Goal: Task Accomplishment & Management: Use online tool/utility

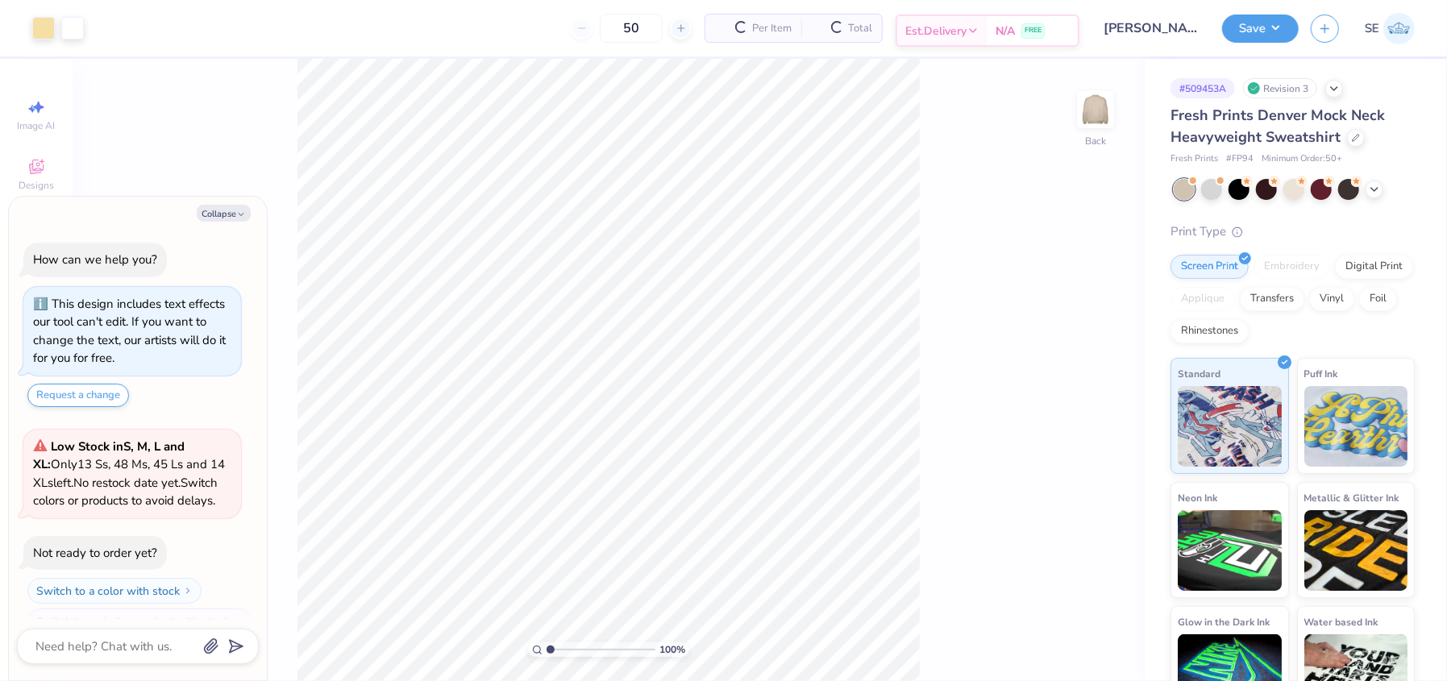
scroll to position [26, 0]
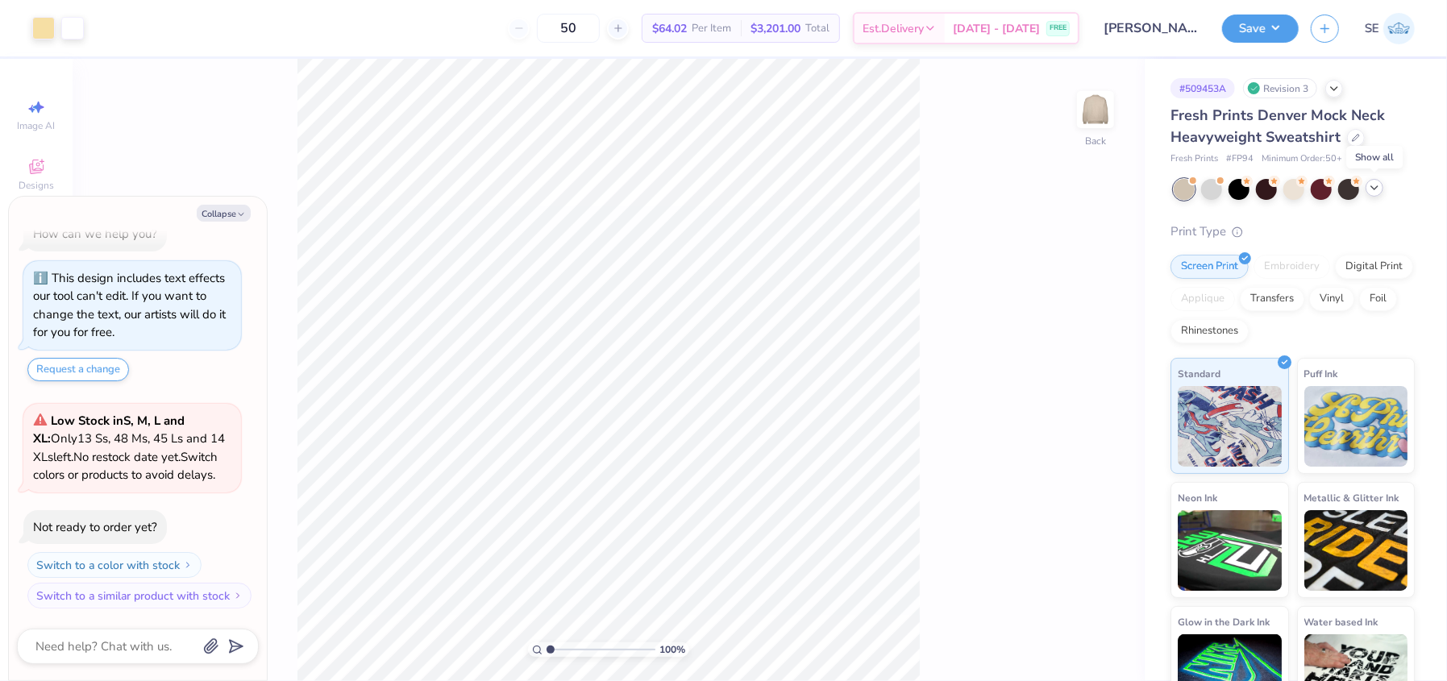
click at [1370, 183] on icon at bounding box center [1374, 187] width 13 height 13
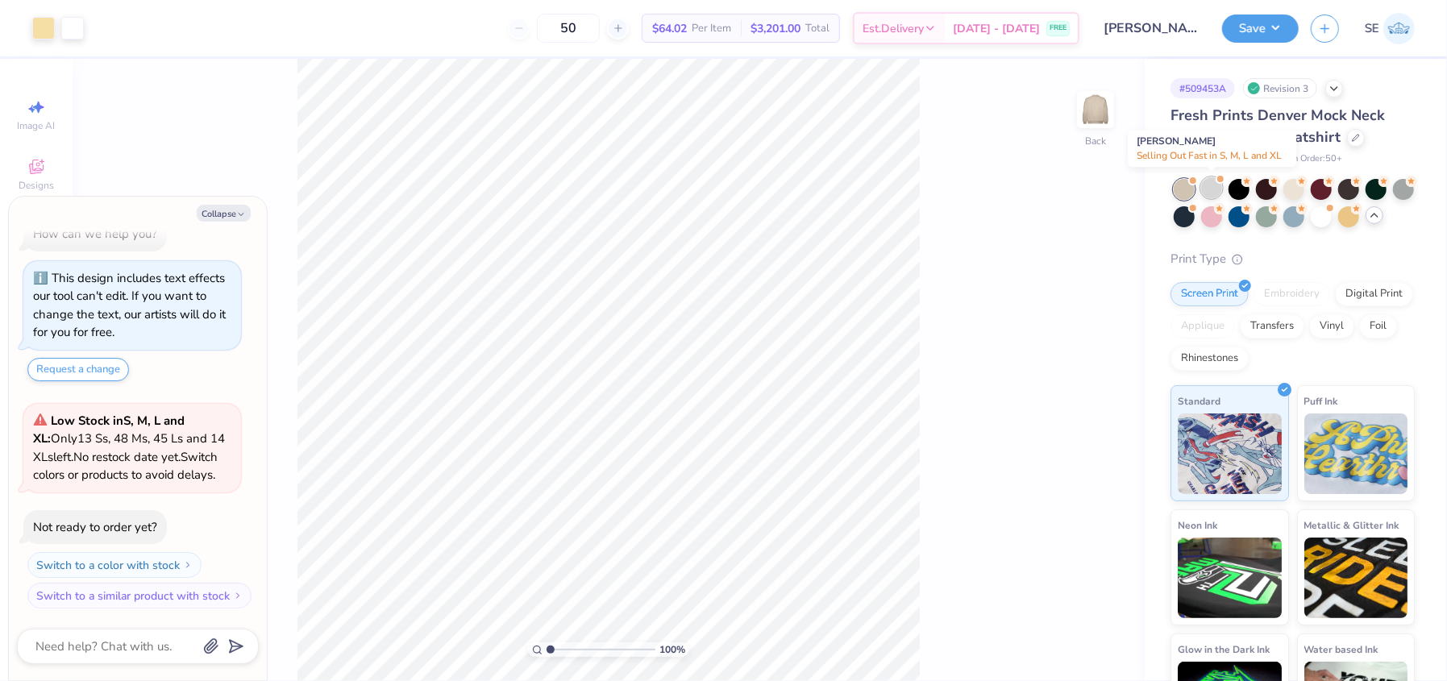
click at [1211, 186] on div at bounding box center [1211, 187] width 21 height 21
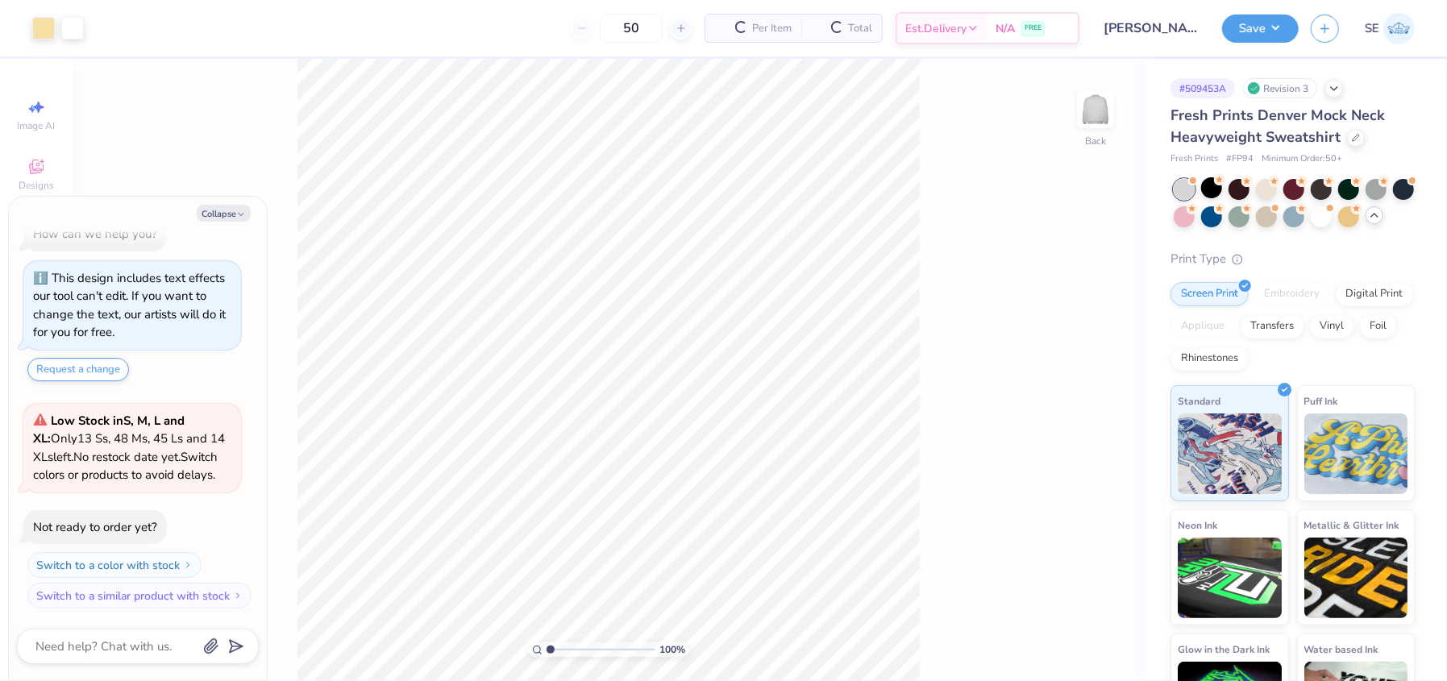
scroll to position [272, 0]
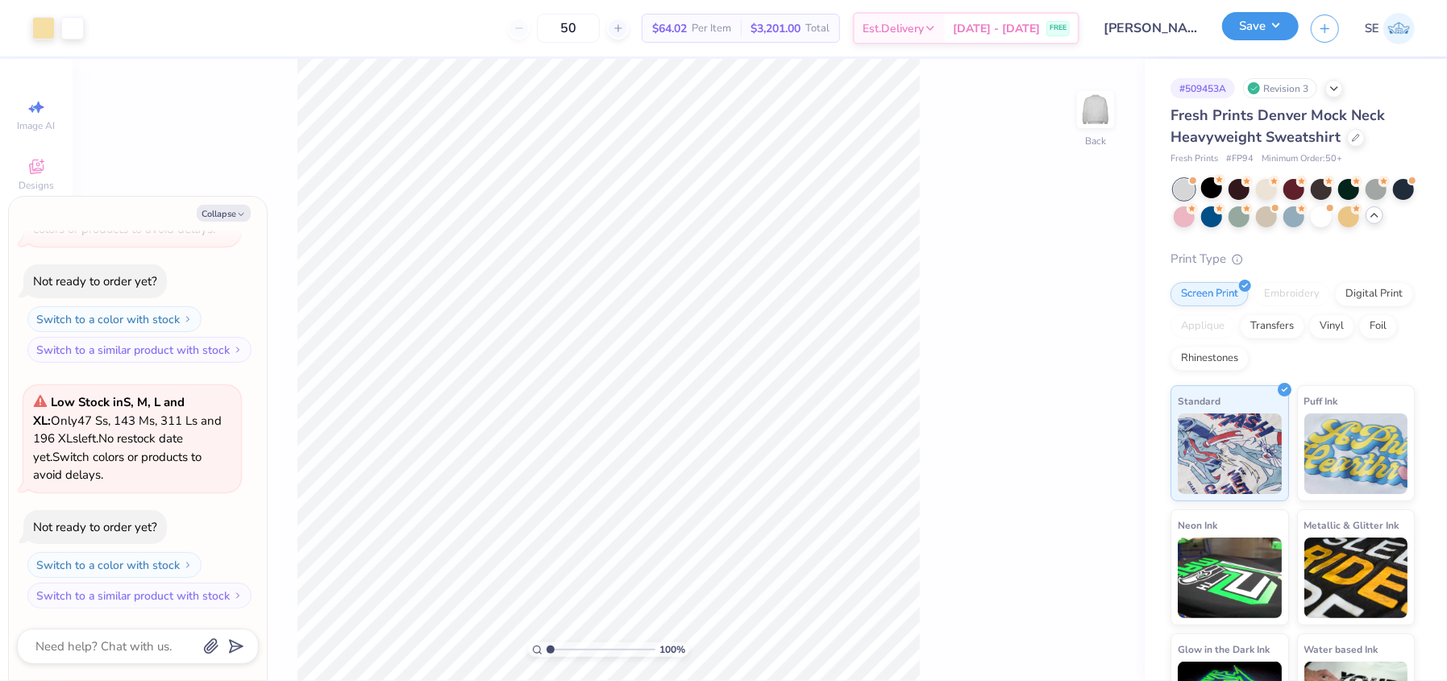
click at [1259, 29] on button "Save" at bounding box center [1260, 26] width 77 height 28
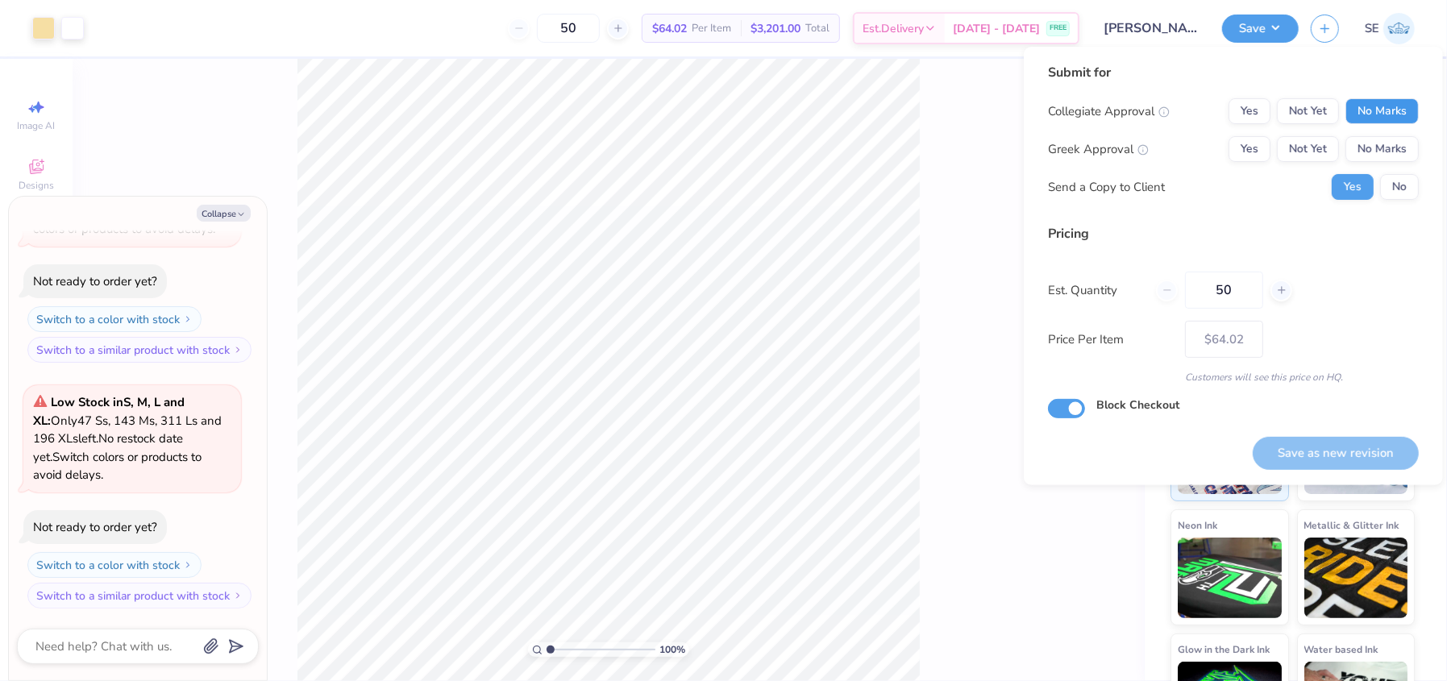
click at [1382, 111] on button "No Marks" at bounding box center [1381, 111] width 73 height 26
click at [1232, 143] on button "Yes" at bounding box center [1249, 149] width 42 height 26
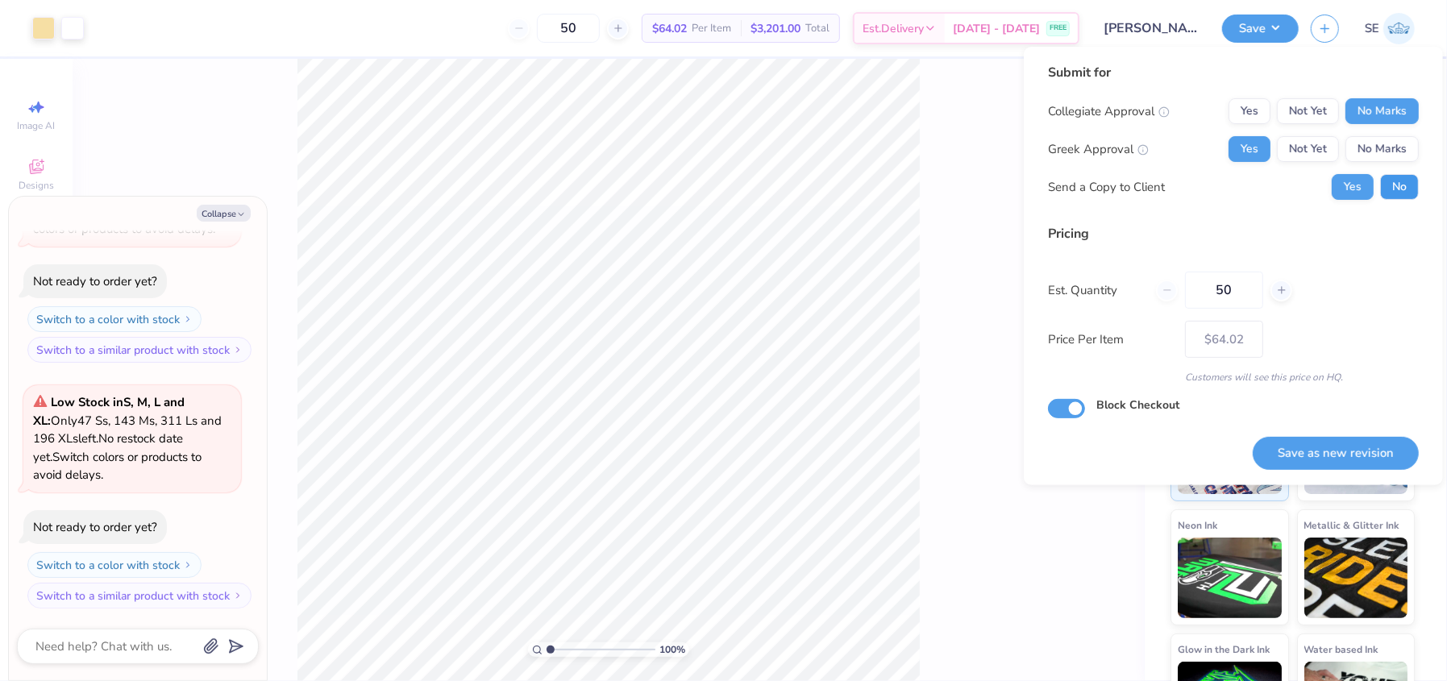
click at [1401, 192] on button "No" at bounding box center [1399, 187] width 39 height 26
type textarea "x"
click at [1334, 450] on button "Save as new revision" at bounding box center [1335, 453] width 166 height 33
type input "– –"
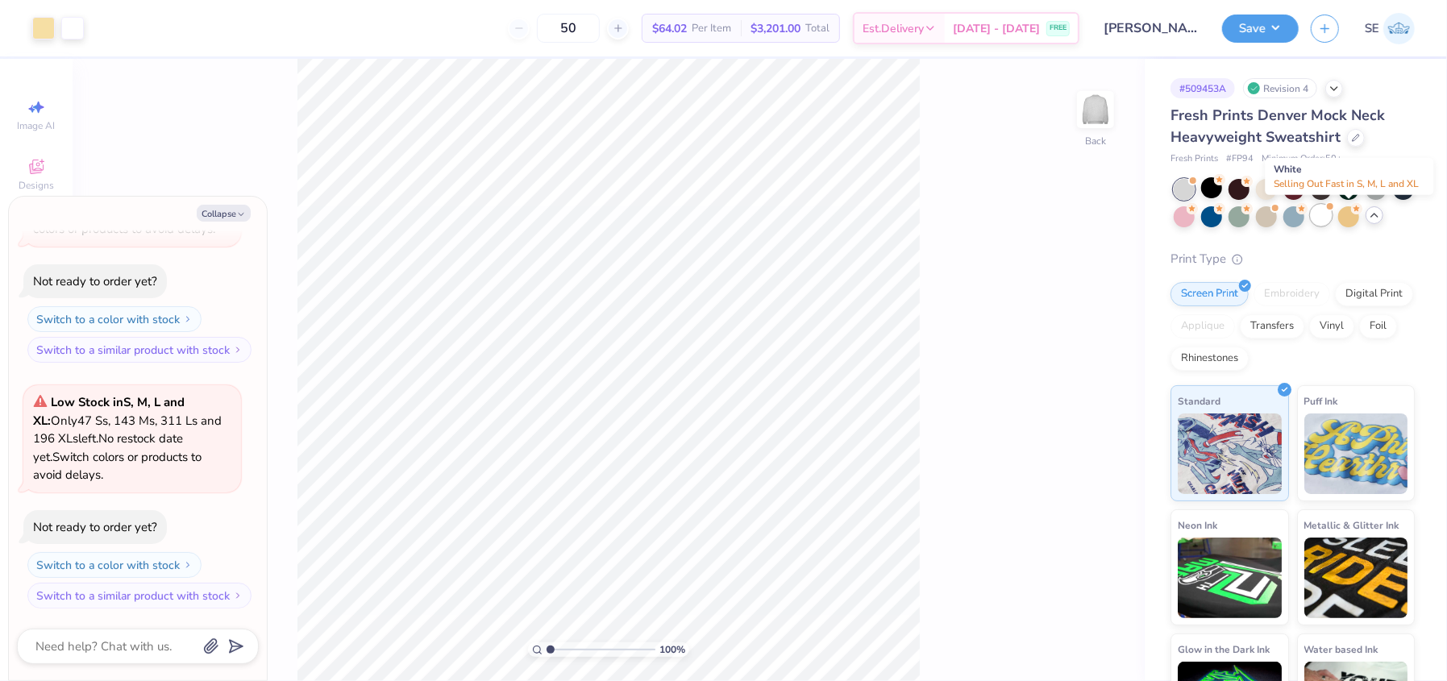
click at [1331, 220] on div at bounding box center [1321, 215] width 21 height 21
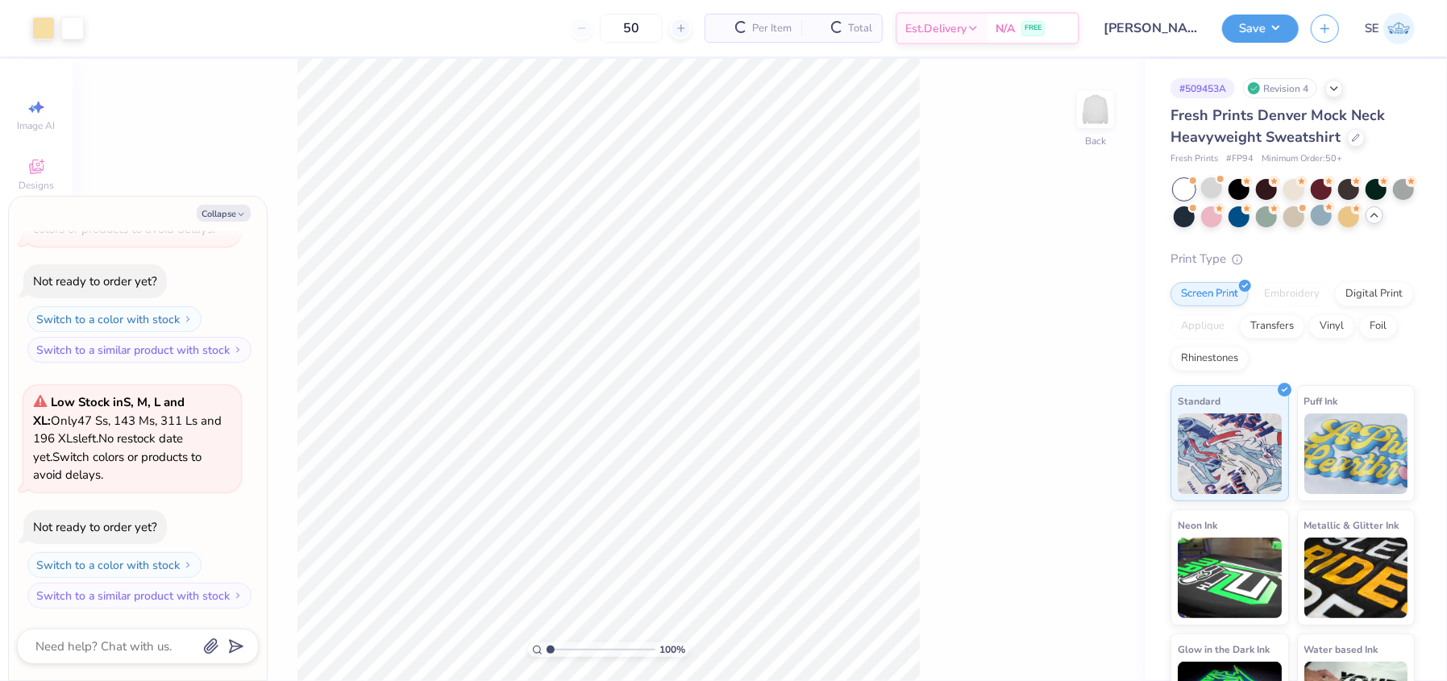
scroll to position [517, 0]
click at [1242, 26] on button "Save" at bounding box center [1260, 26] width 77 height 28
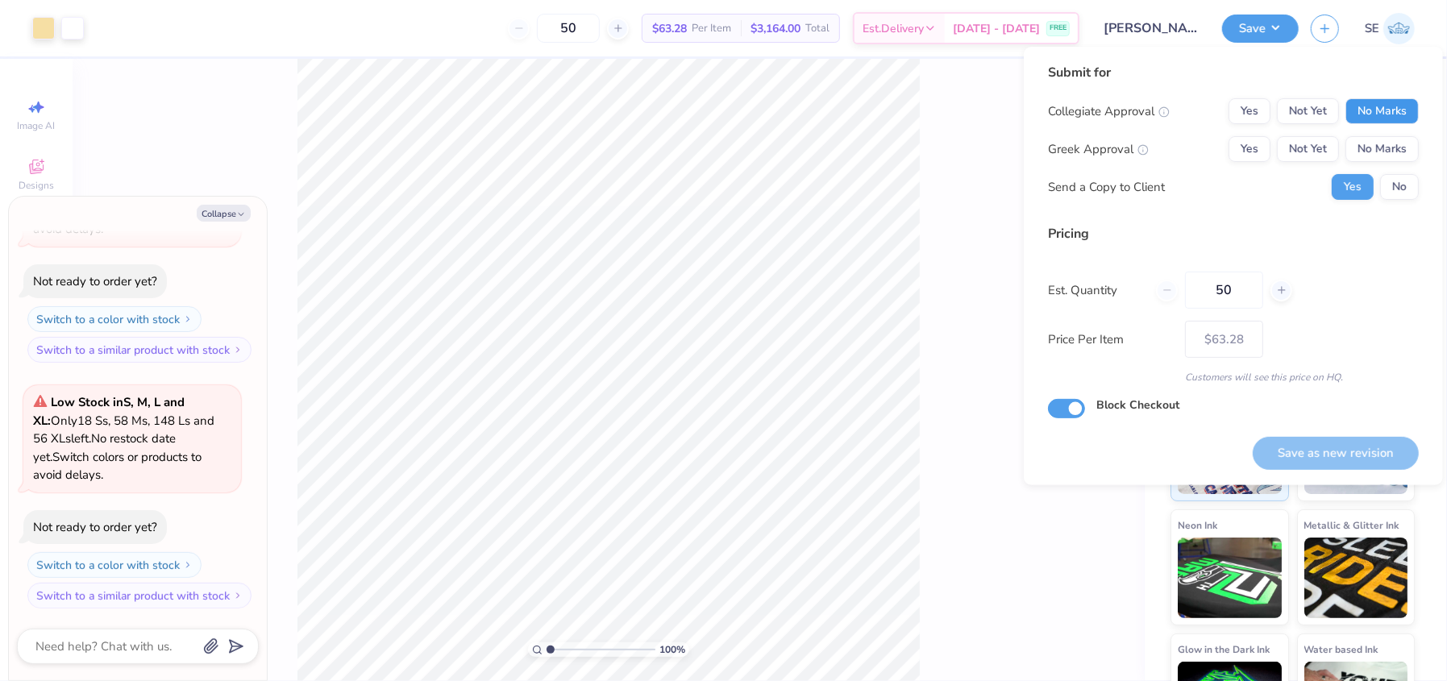
click at [1369, 108] on button "No Marks" at bounding box center [1381, 111] width 73 height 26
click at [1248, 157] on button "Yes" at bounding box center [1249, 149] width 42 height 26
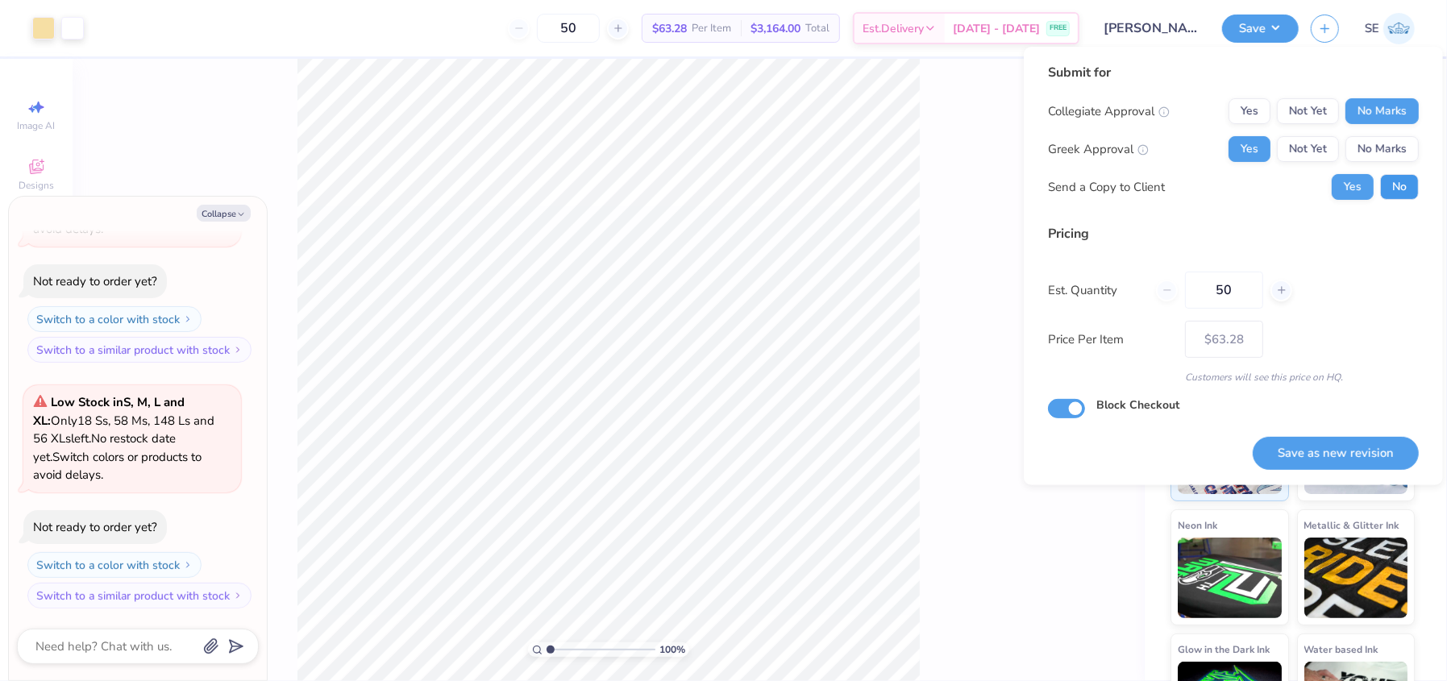
click at [1392, 184] on button "No" at bounding box center [1399, 187] width 39 height 26
click at [941, 459] on div "100 % Back" at bounding box center [609, 370] width 1072 height 622
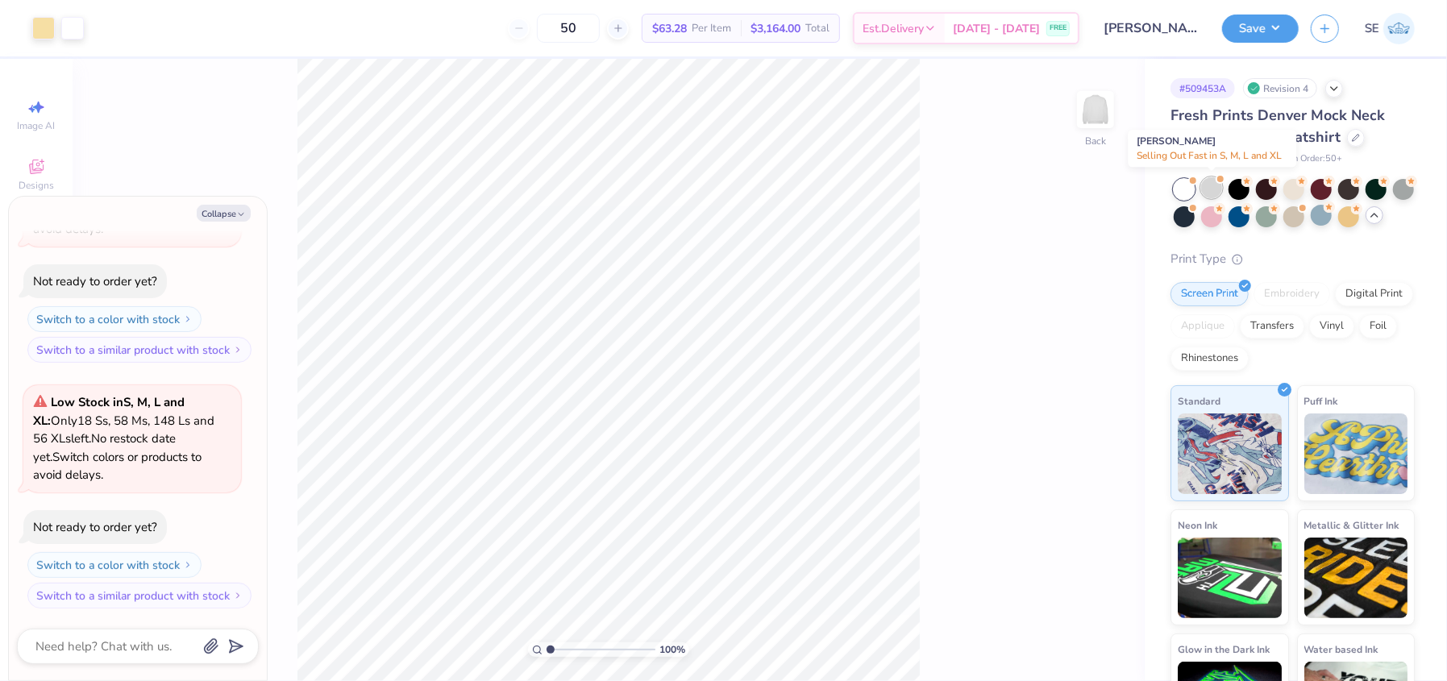
click at [1218, 183] on div at bounding box center [1211, 187] width 21 height 21
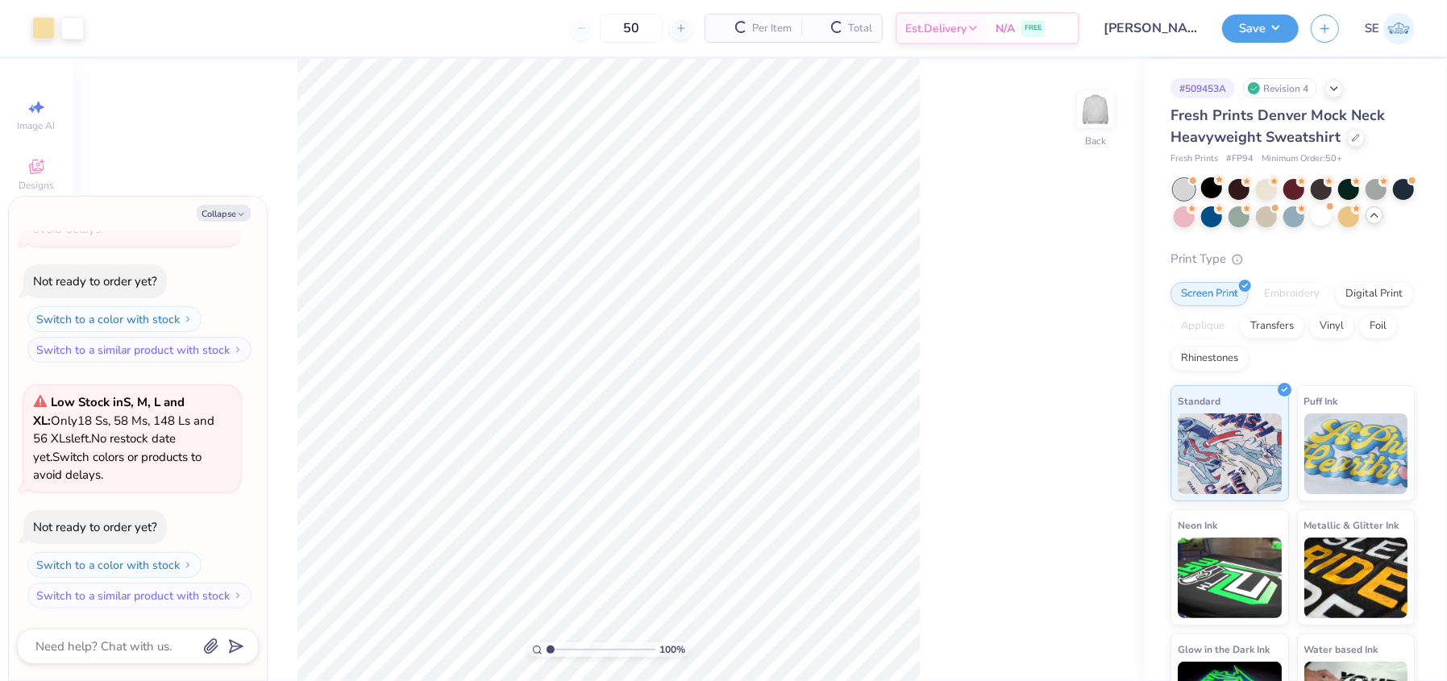
scroll to position [762, 0]
click at [1277, 215] on div at bounding box center [1266, 215] width 21 height 21
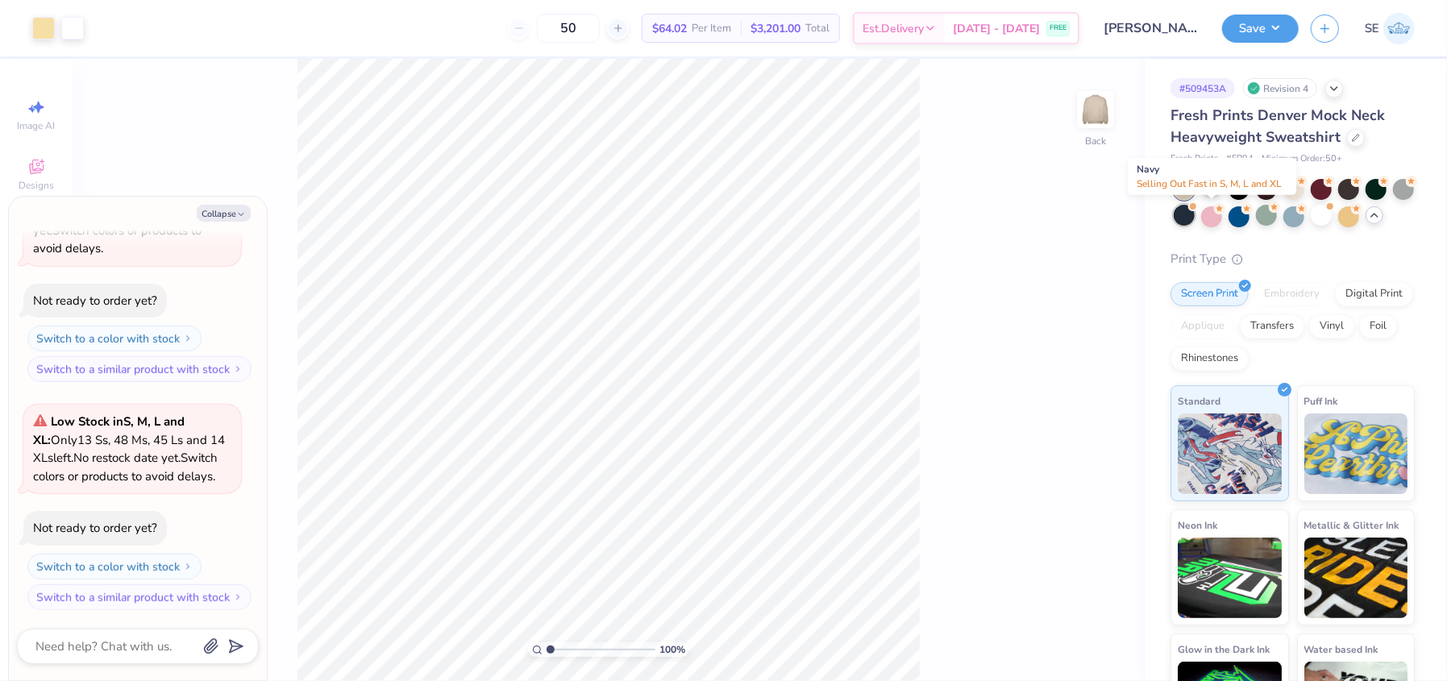
click at [1194, 214] on div at bounding box center [1184, 215] width 21 height 21
click at [1277, 213] on div at bounding box center [1266, 215] width 21 height 21
click at [1235, 192] on div at bounding box center [1238, 187] width 21 height 21
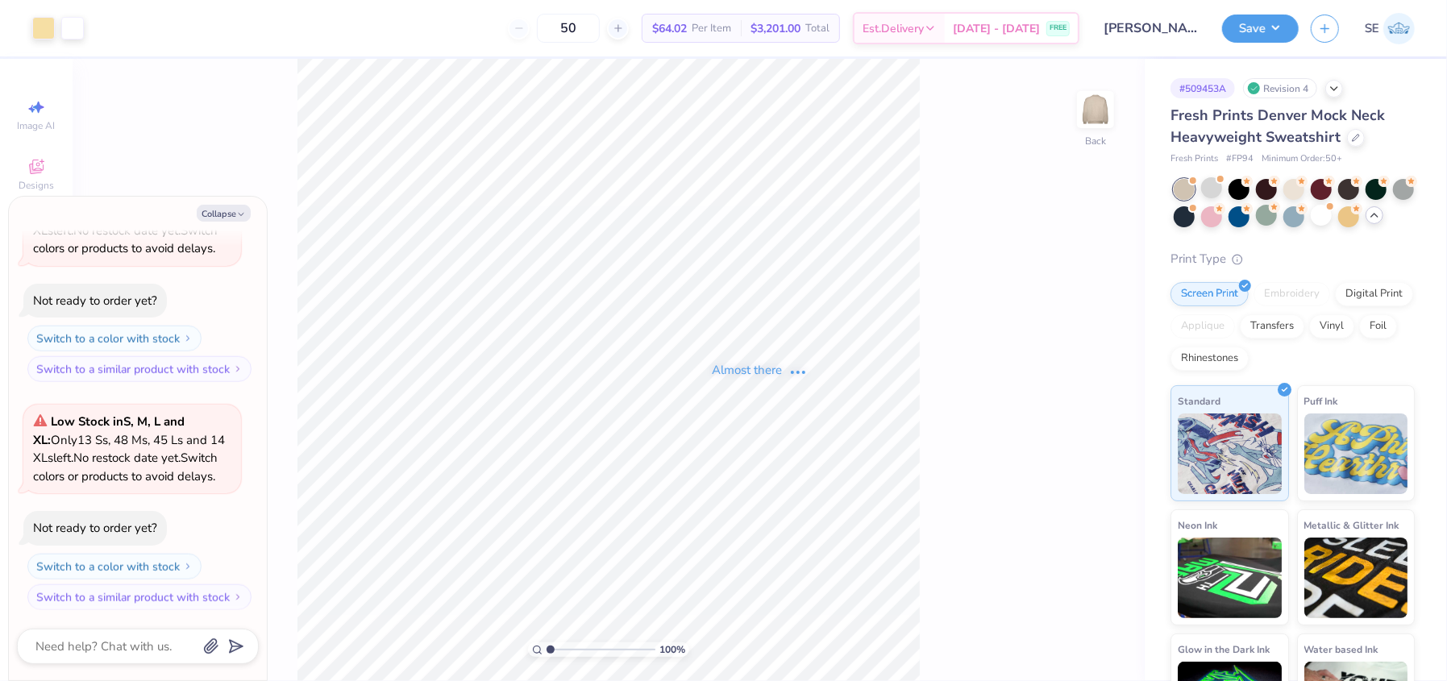
click at [1236, 188] on div "Almost there" at bounding box center [760, 370] width 1374 height 622
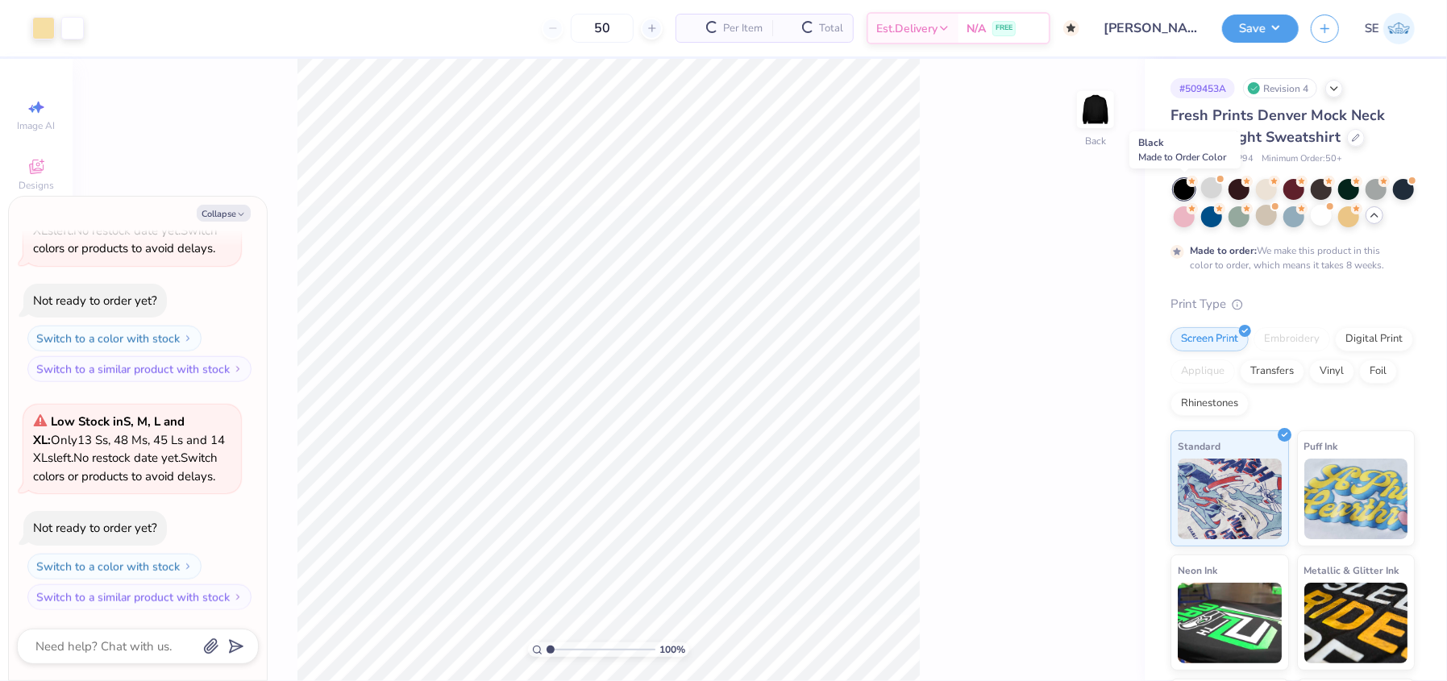
click at [1177, 190] on div at bounding box center [1184, 189] width 21 height 21
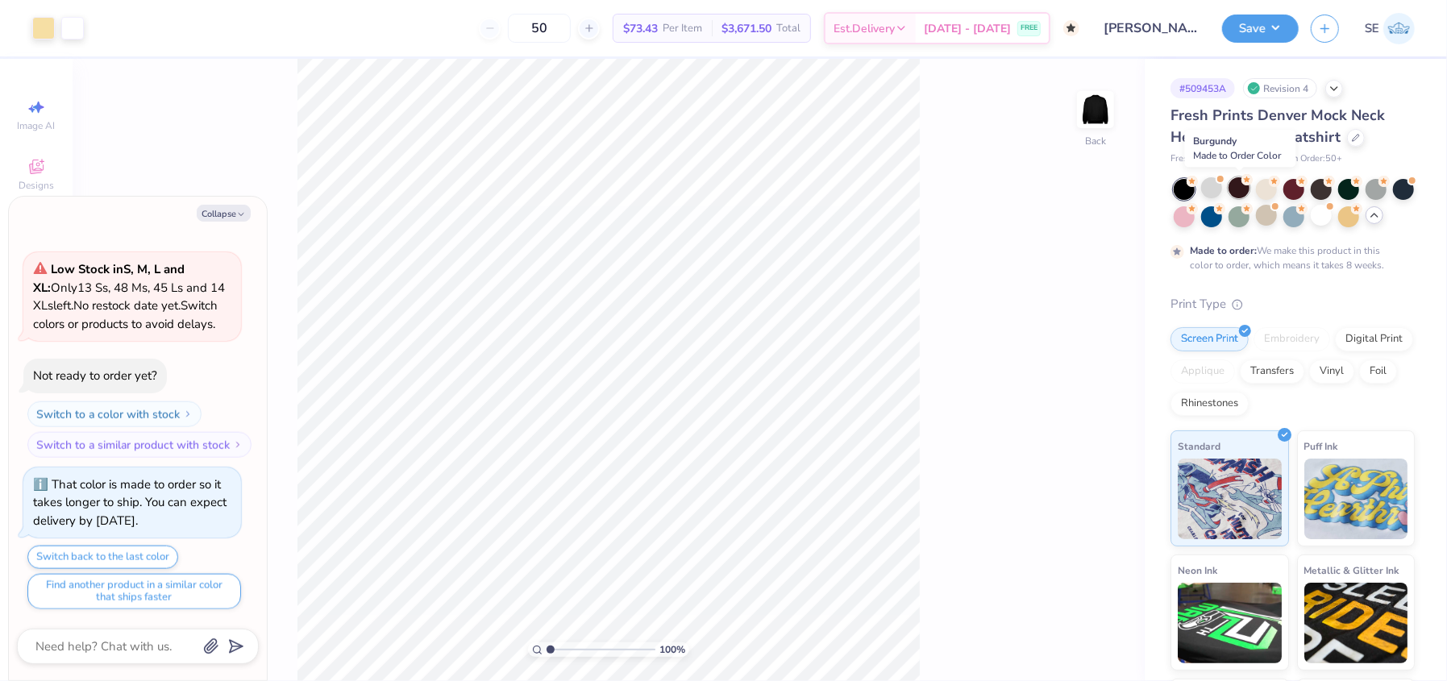
click at [1242, 189] on div at bounding box center [1238, 187] width 21 height 21
click at [1265, 188] on div at bounding box center [1266, 187] width 21 height 21
click at [1290, 189] on div at bounding box center [1293, 187] width 21 height 21
click at [1328, 190] on div at bounding box center [1321, 187] width 21 height 21
click at [1351, 186] on div at bounding box center [1348, 187] width 21 height 21
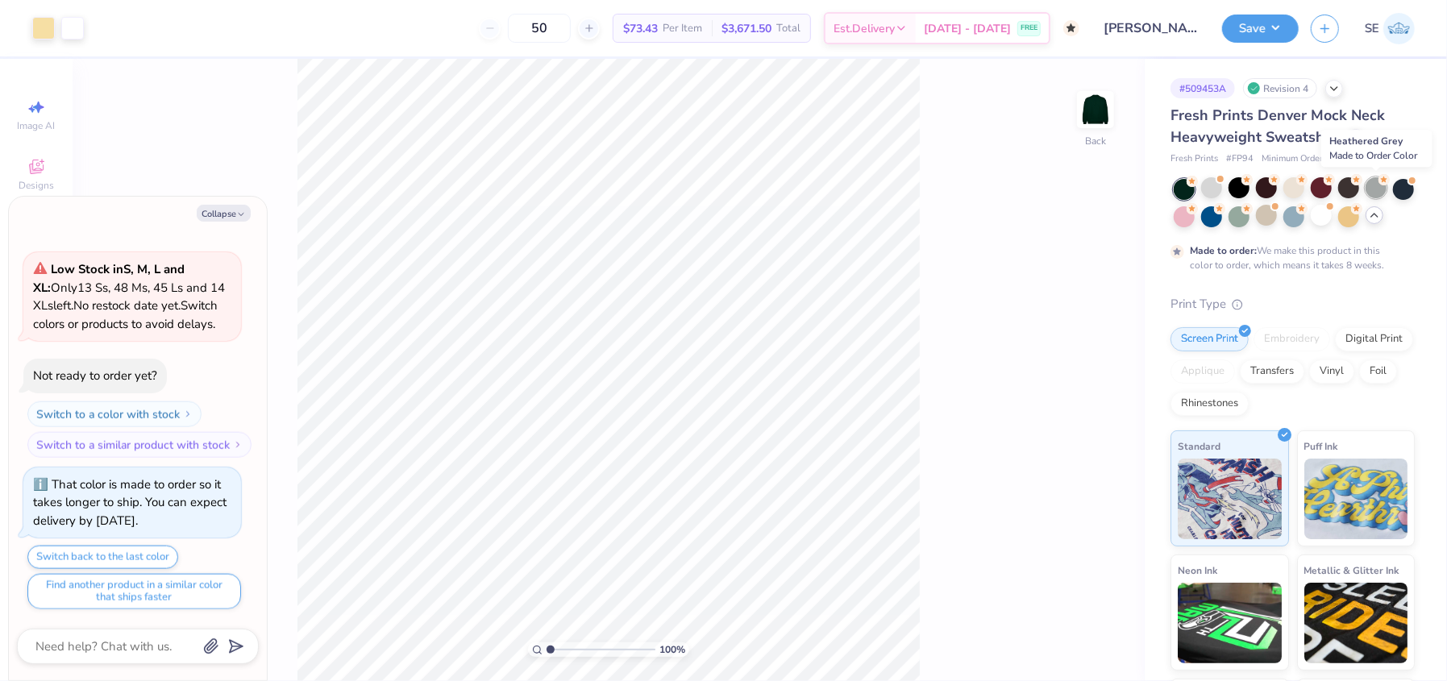
click at [1377, 186] on div at bounding box center [1375, 187] width 21 height 21
click at [1194, 214] on div at bounding box center [1184, 215] width 21 height 21
click at [1222, 213] on div at bounding box center [1211, 215] width 21 height 21
click at [1304, 216] on div at bounding box center [1293, 215] width 21 height 21
click at [1359, 216] on div at bounding box center [1348, 215] width 21 height 21
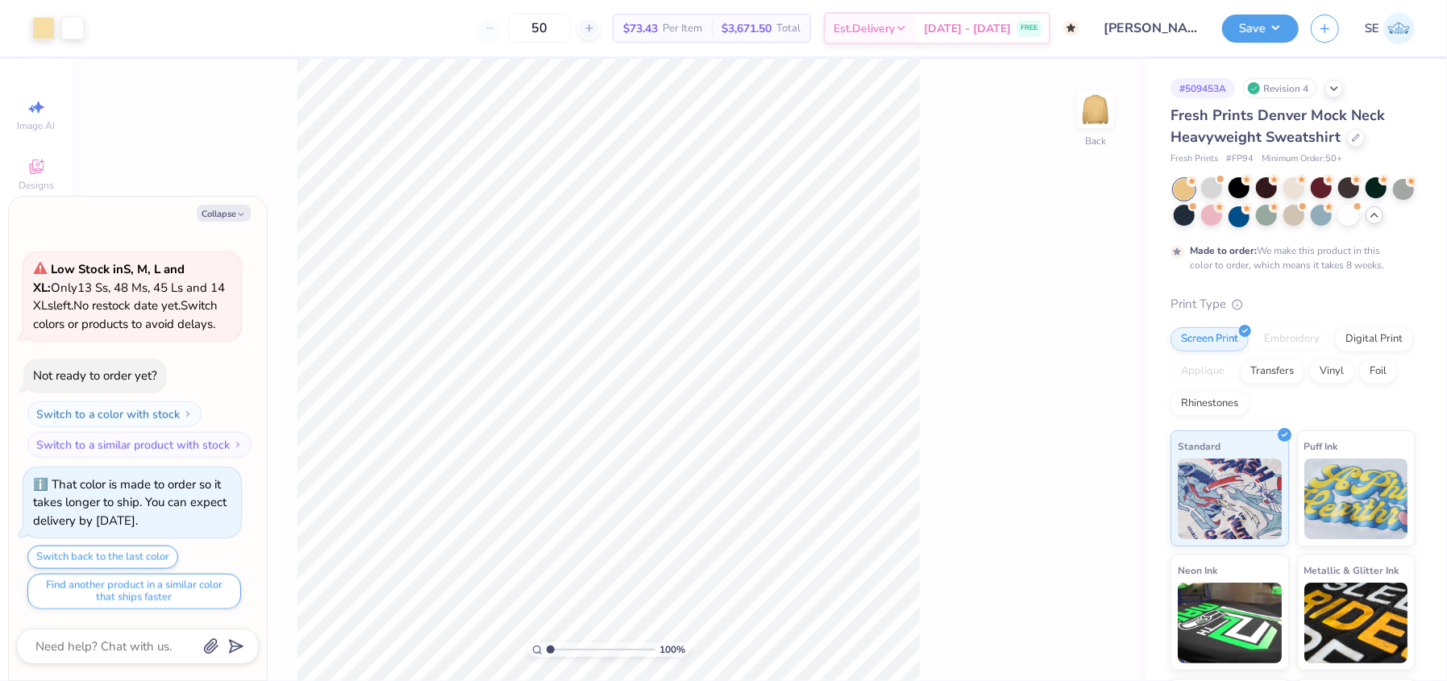
type textarea "x"
